Goal: Information Seeking & Learning: Learn about a topic

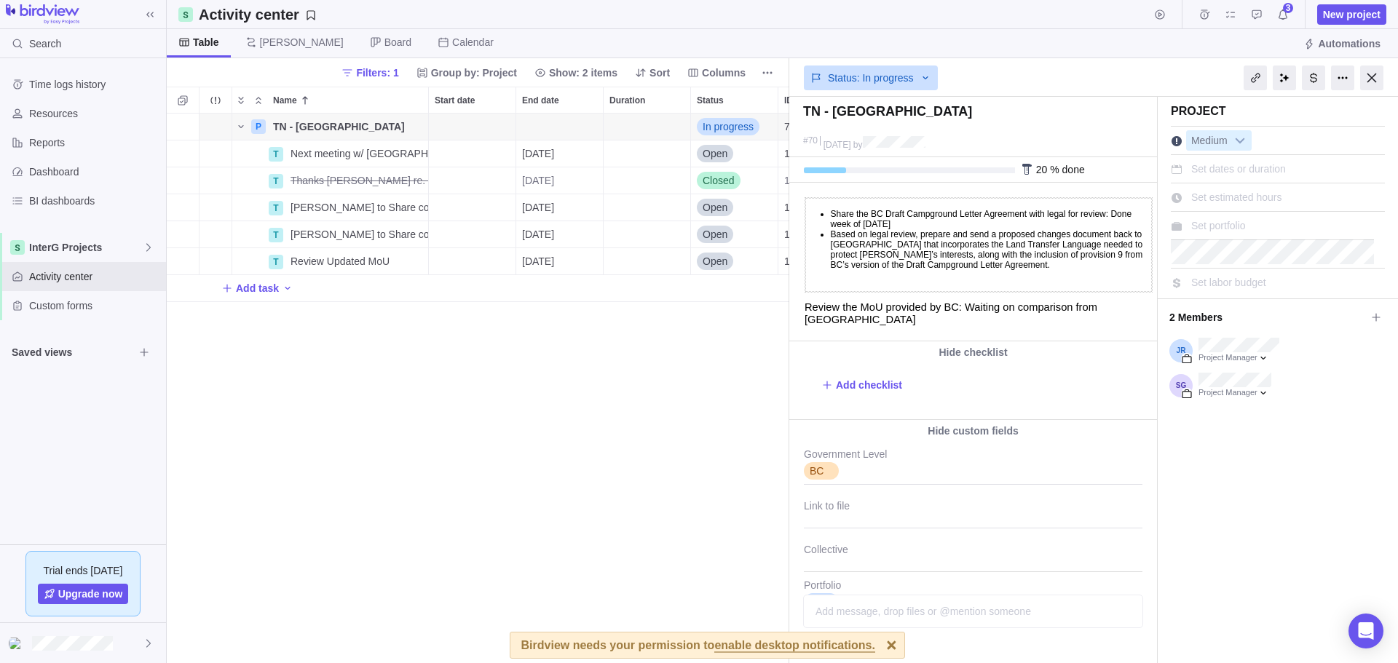
scroll to position [539, 612]
click at [68, 281] on span "Activity center" at bounding box center [94, 276] width 131 height 15
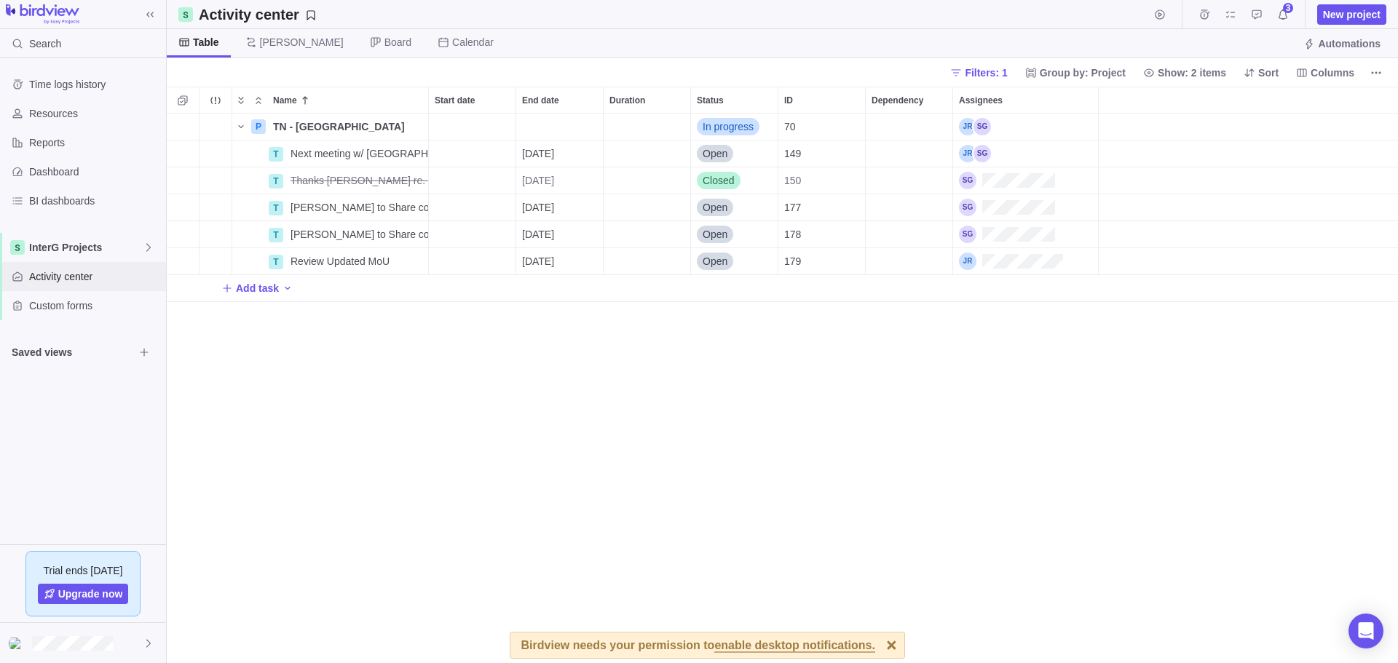
scroll to position [539, 1220]
click at [44, 119] on span "Resources" at bounding box center [94, 113] width 131 height 15
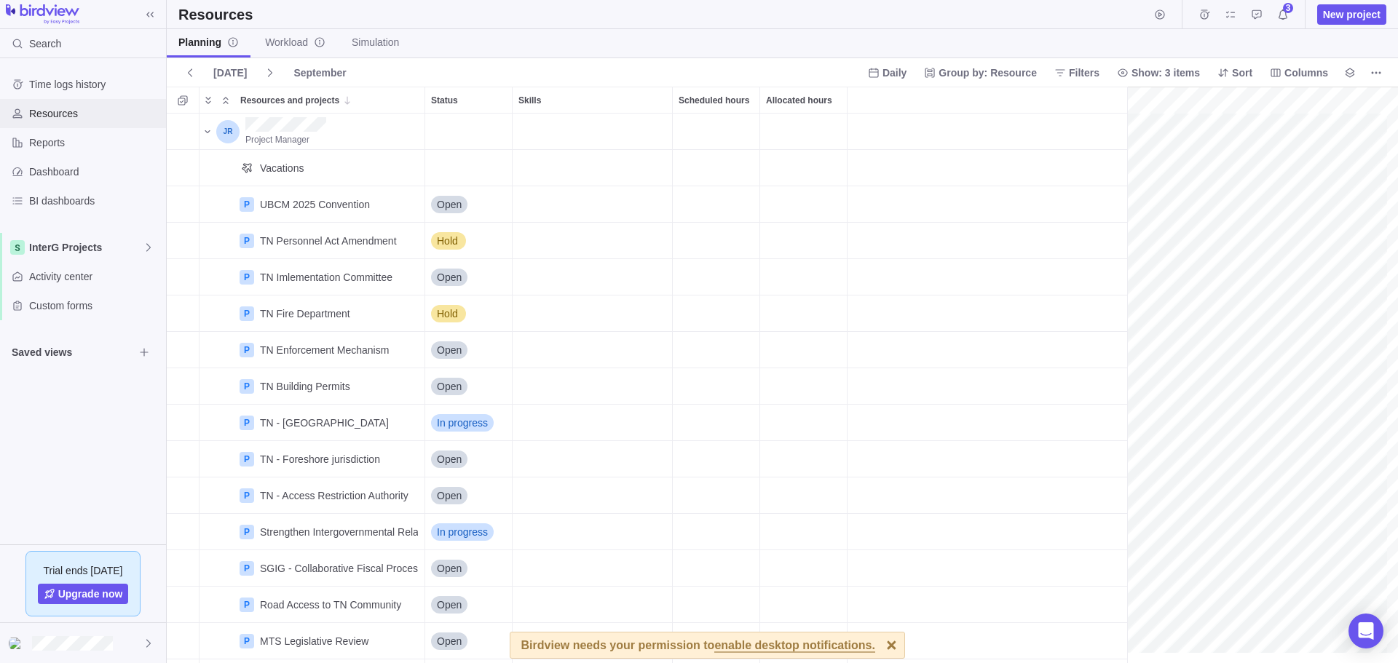
scroll to position [0, 967]
click at [68, 280] on span "Activity center" at bounding box center [94, 276] width 131 height 15
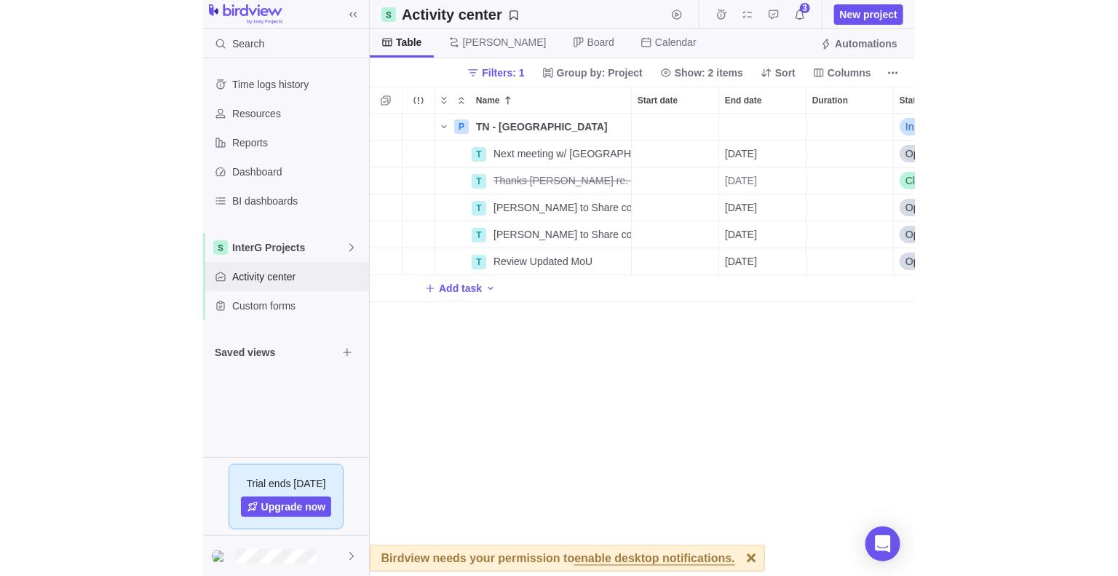
scroll to position [451, 941]
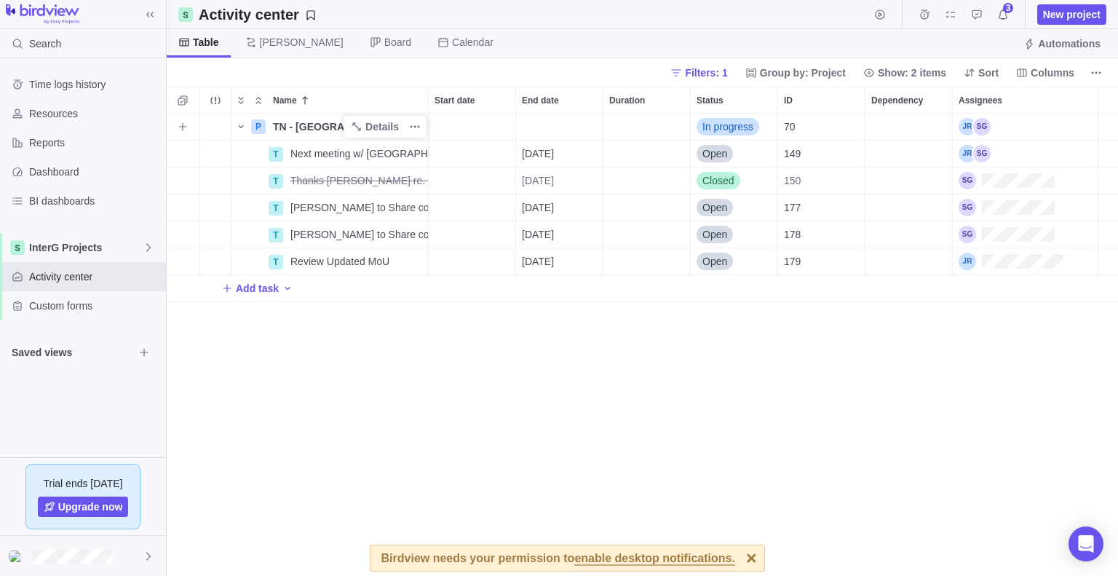
click at [295, 129] on span "TN - [GEOGRAPHIC_DATA]" at bounding box center [339, 126] width 132 height 15
click at [29, 108] on body "Search Time logs history Resources Reports Dashboard BI dashboards InterG Proje…" at bounding box center [559, 288] width 1118 height 576
click at [37, 113] on span "Resources" at bounding box center [94, 113] width 131 height 15
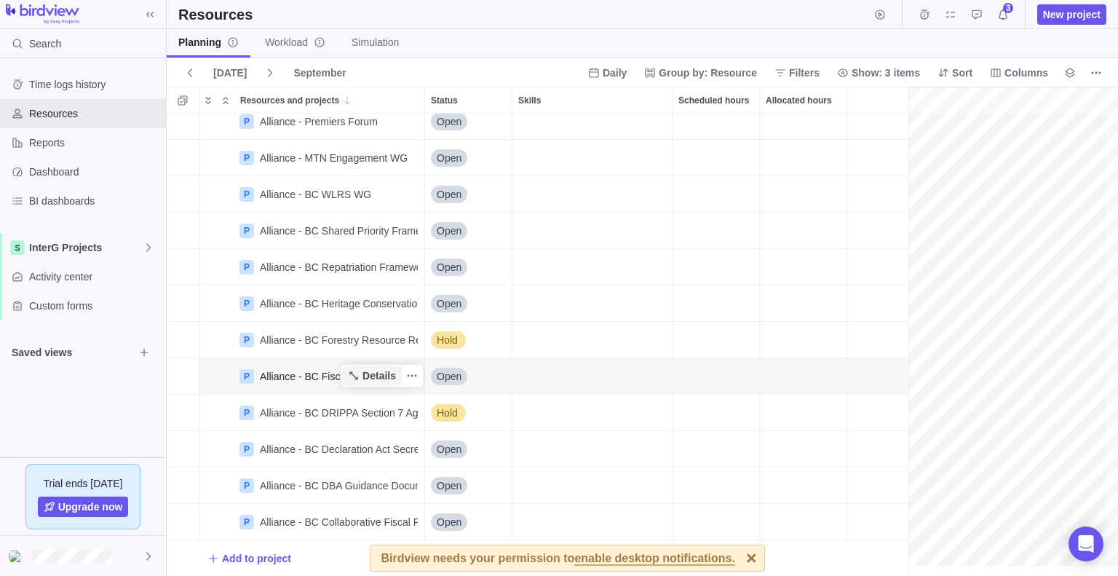
click at [358, 370] on icon "Resources and projects" at bounding box center [354, 376] width 12 height 12
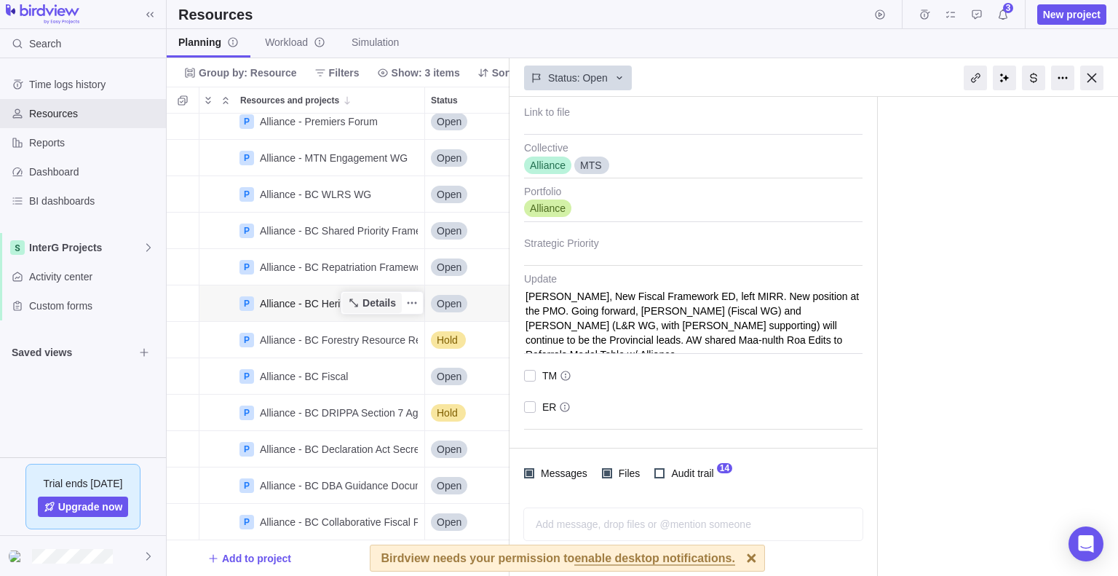
click at [379, 301] on span "Details" at bounding box center [379, 303] width 33 height 15
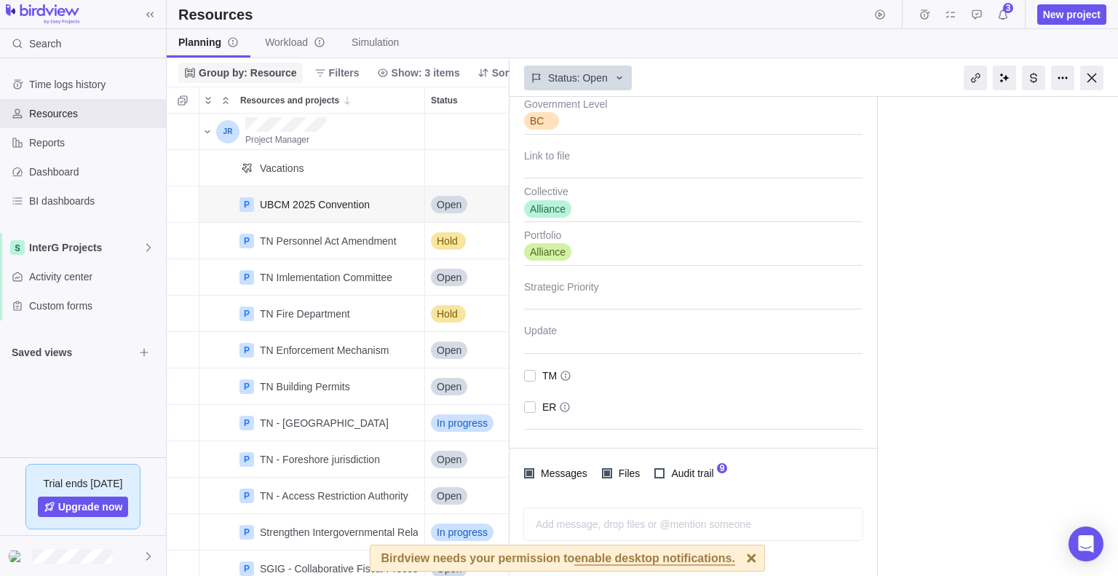
click at [283, 74] on span "Group by: Resource" at bounding box center [248, 73] width 98 height 15
click at [252, 99] on div "Project" at bounding box center [236, 105] width 115 height 26
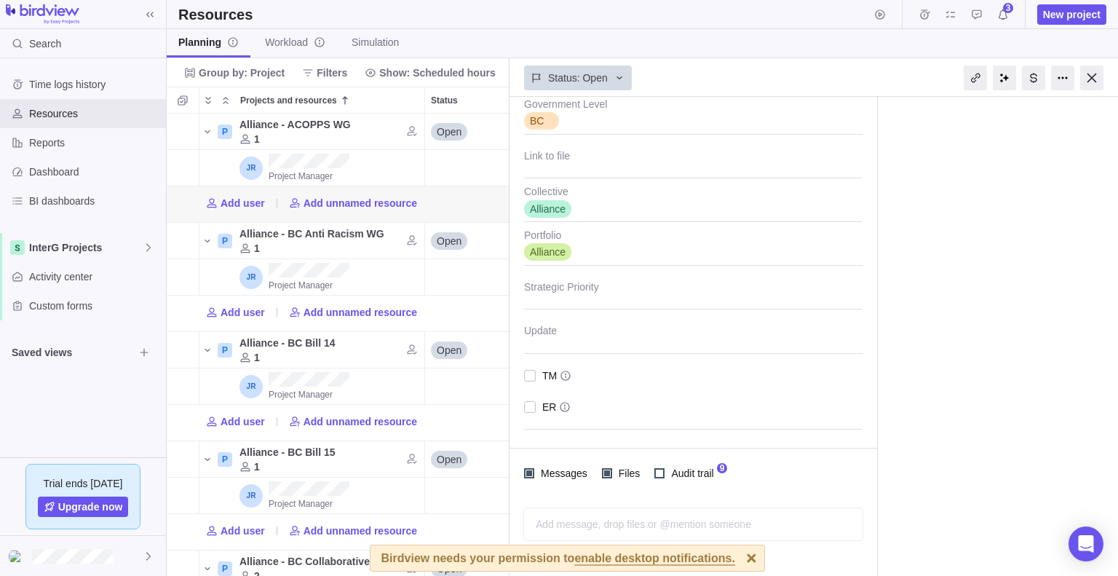
click at [990, 217] on div "Project Medium Set dates or duration Set estimated hours Set portfolio Set labo…" at bounding box center [998, 138] width 240 height 879
click at [1096, 79] on div at bounding box center [1092, 78] width 23 height 25
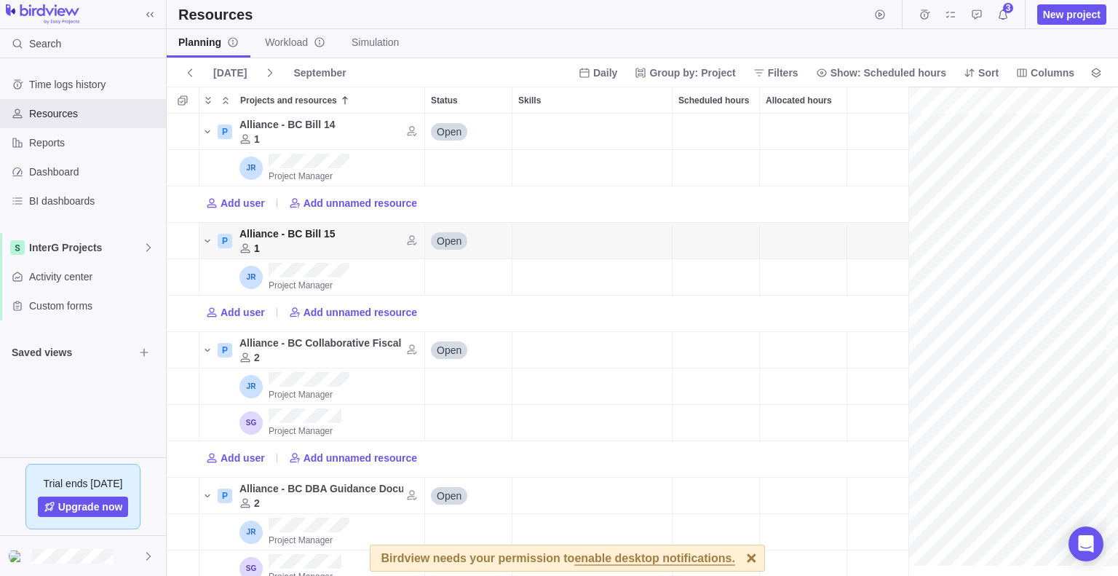
scroll to position [265, 0]
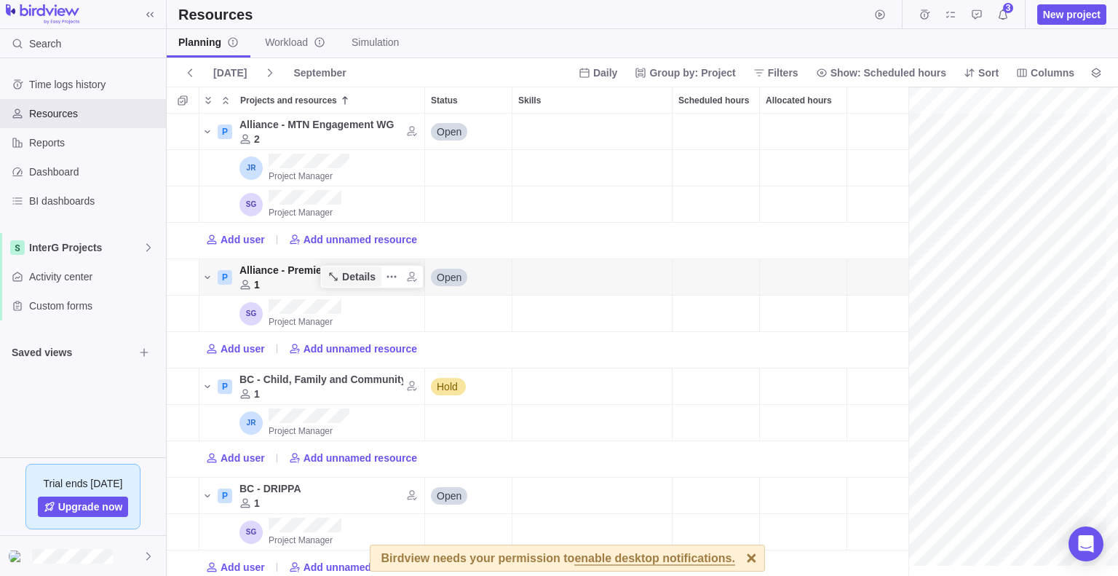
click at [363, 276] on span "Details" at bounding box center [358, 276] width 33 height 15
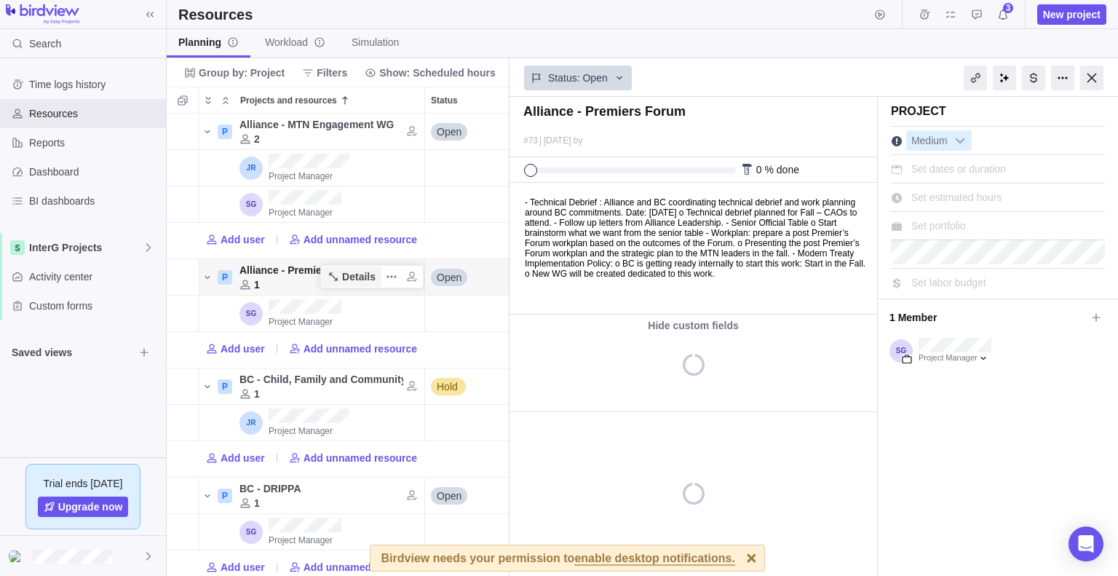
type textarea "x"
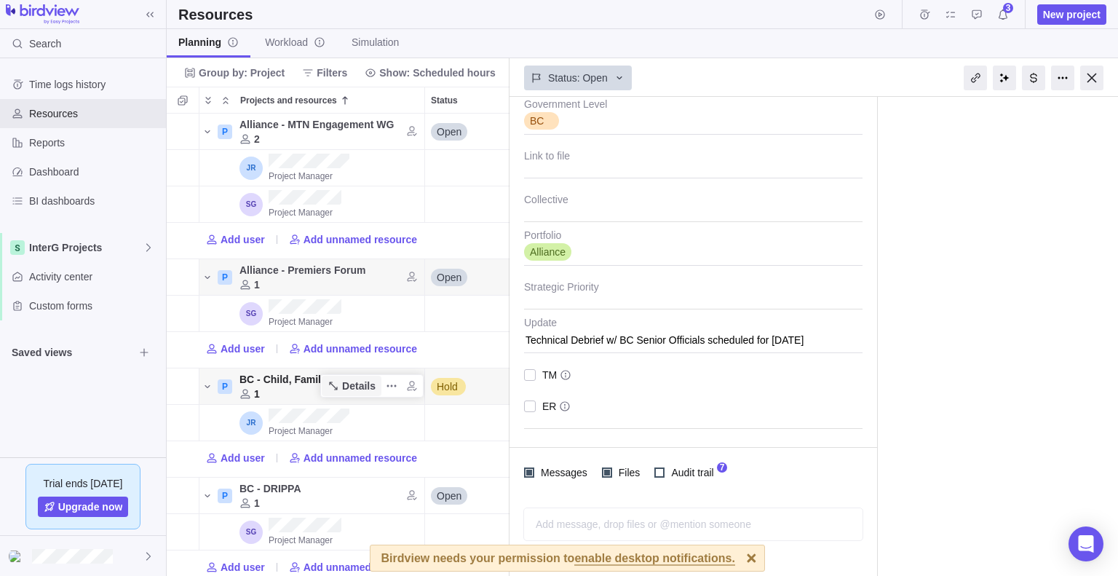
click at [360, 387] on span "Details" at bounding box center [358, 386] width 33 height 15
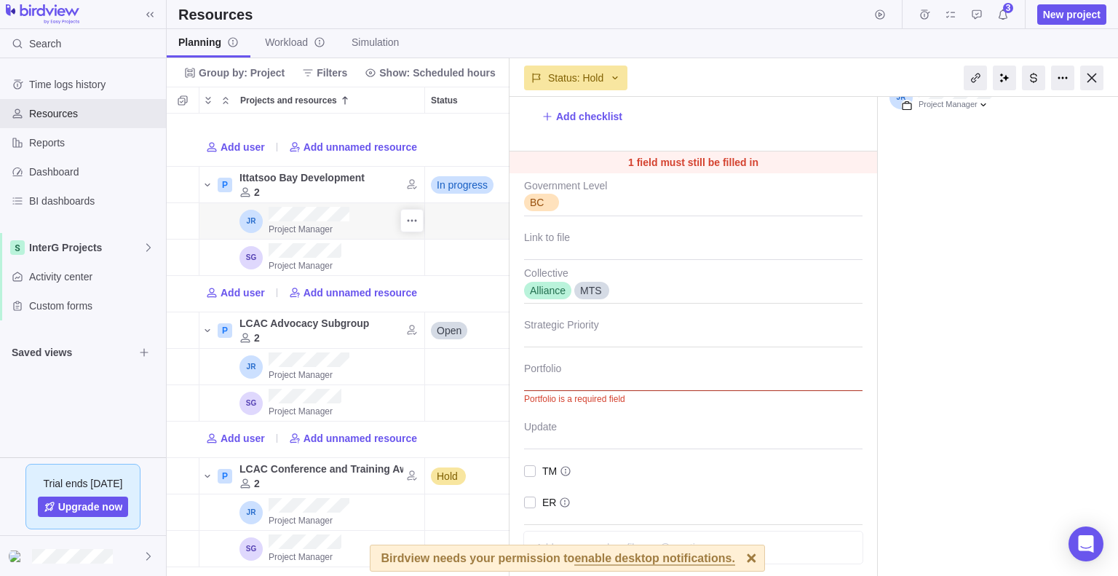
scroll to position [3204, 0]
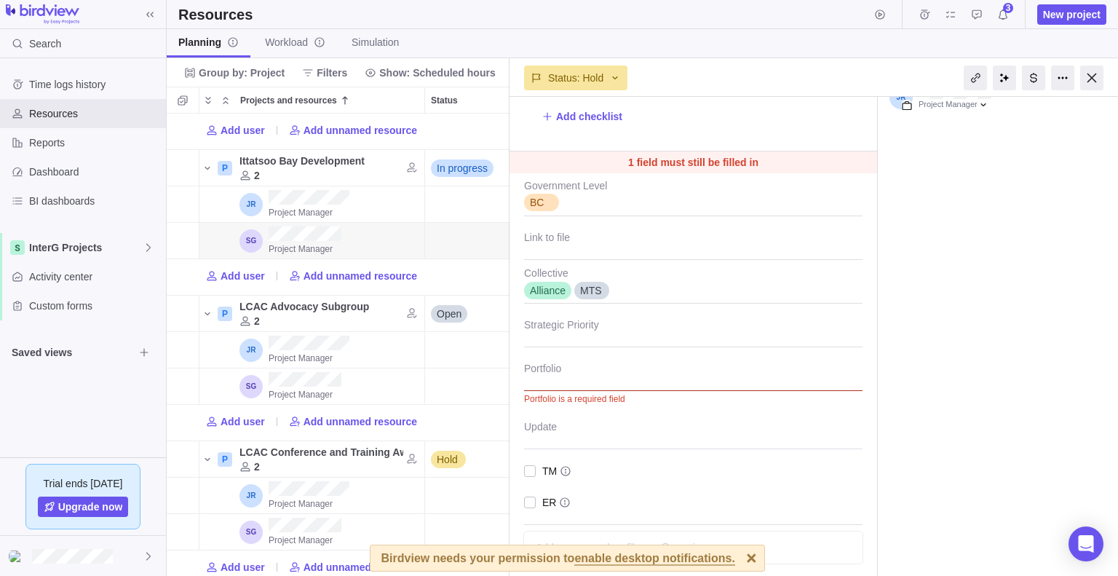
click at [886, 333] on div "Project Medium Set dates or duration Set estimated hours Set portfolio Set labo…" at bounding box center [998, 246] width 240 height 807
click at [1100, 75] on div at bounding box center [1092, 78] width 23 height 25
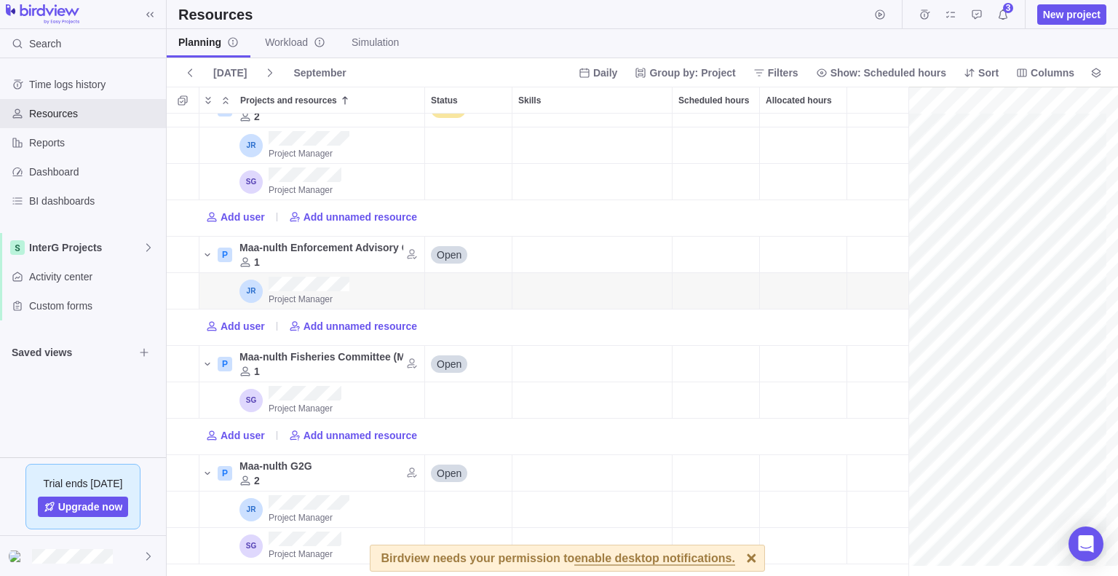
scroll to position [4005, 1027]
